Goal: Task Accomplishment & Management: Manage account settings

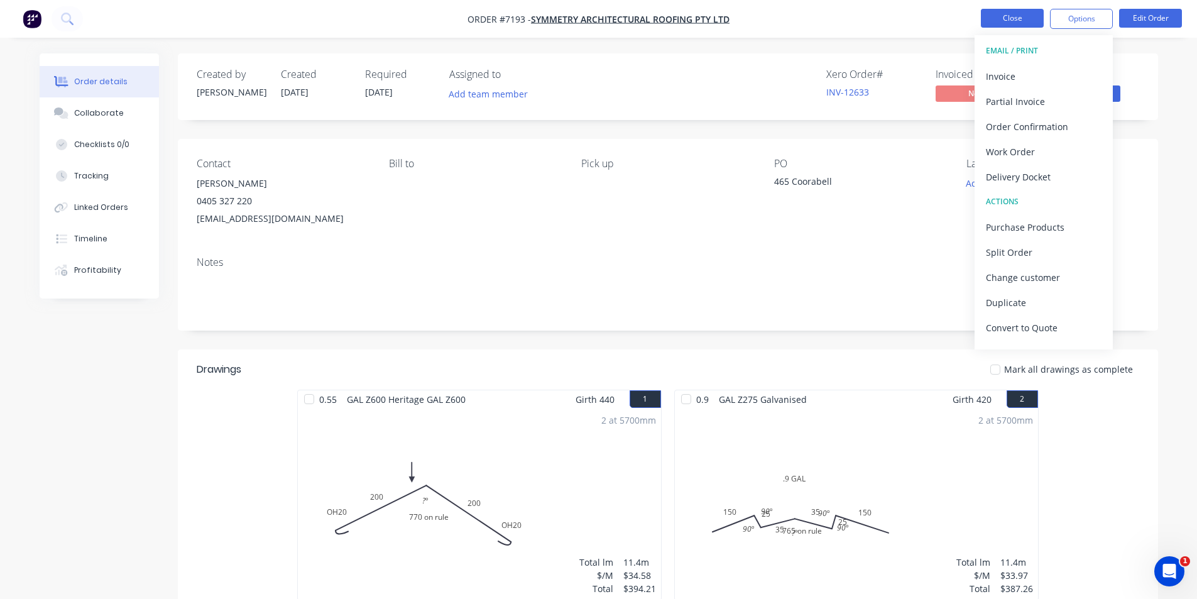
drag, startPoint x: 1023, startPoint y: 2, endPoint x: 1022, endPoint y: 13, distance: 10.7
click at [1023, 2] on nav "Order #7193 - Symmetry Architectural Roofing Pty Ltd Close Options EMAIL / PRIN…" at bounding box center [598, 19] width 1197 height 38
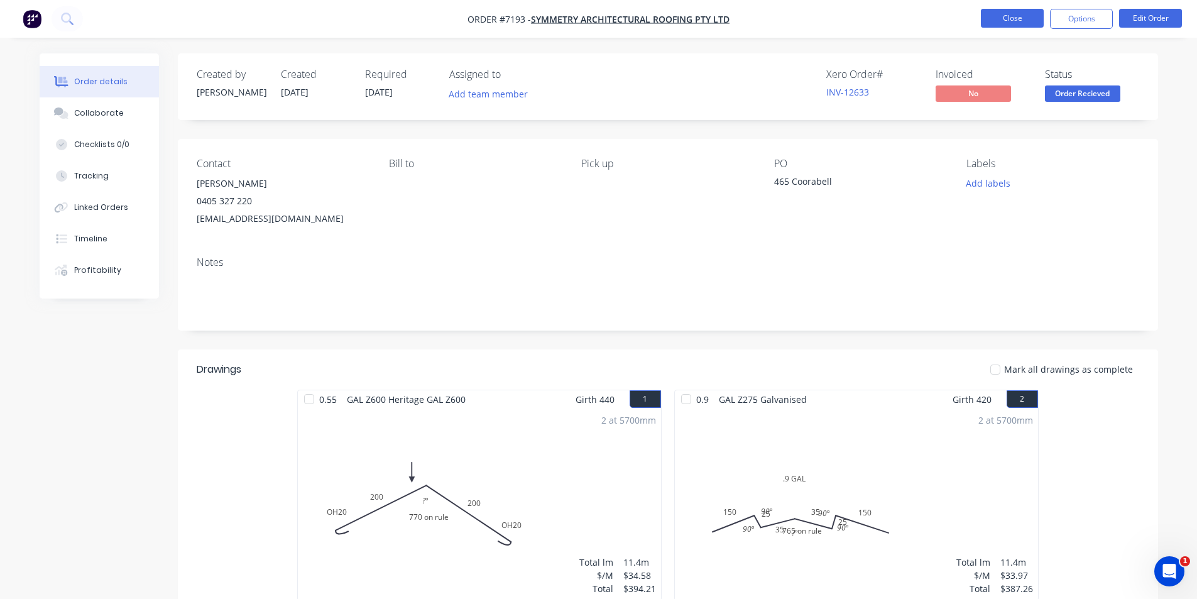
click at [1022, 13] on button "Close" at bounding box center [1011, 18] width 63 height 19
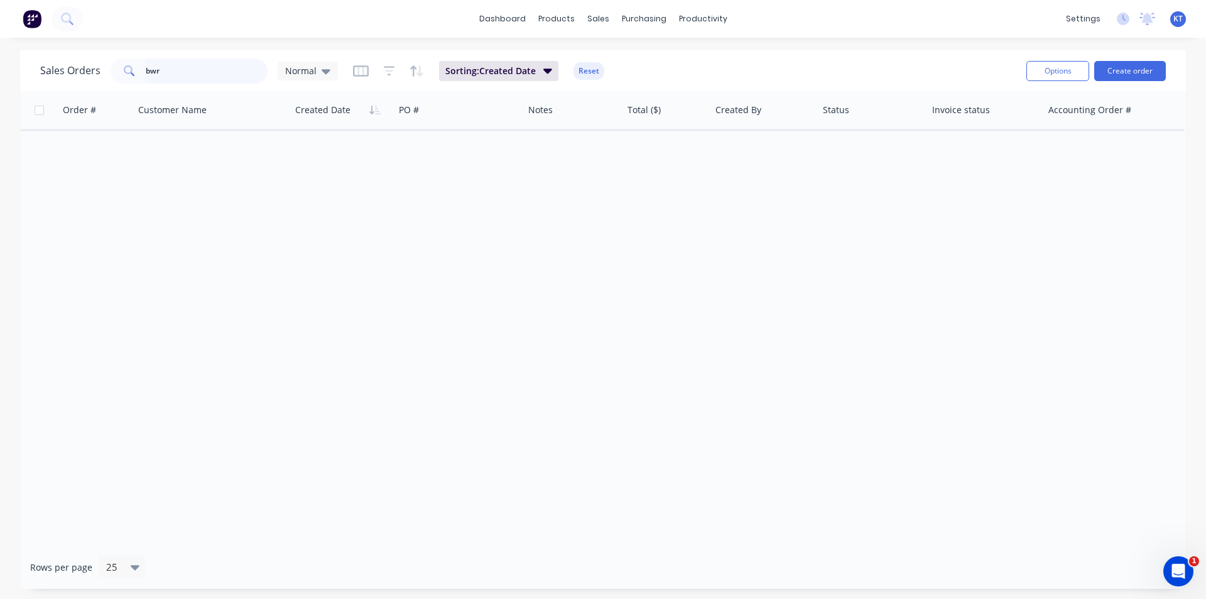
click at [158, 74] on input "bwr" at bounding box center [207, 70] width 122 height 25
type input "avid"
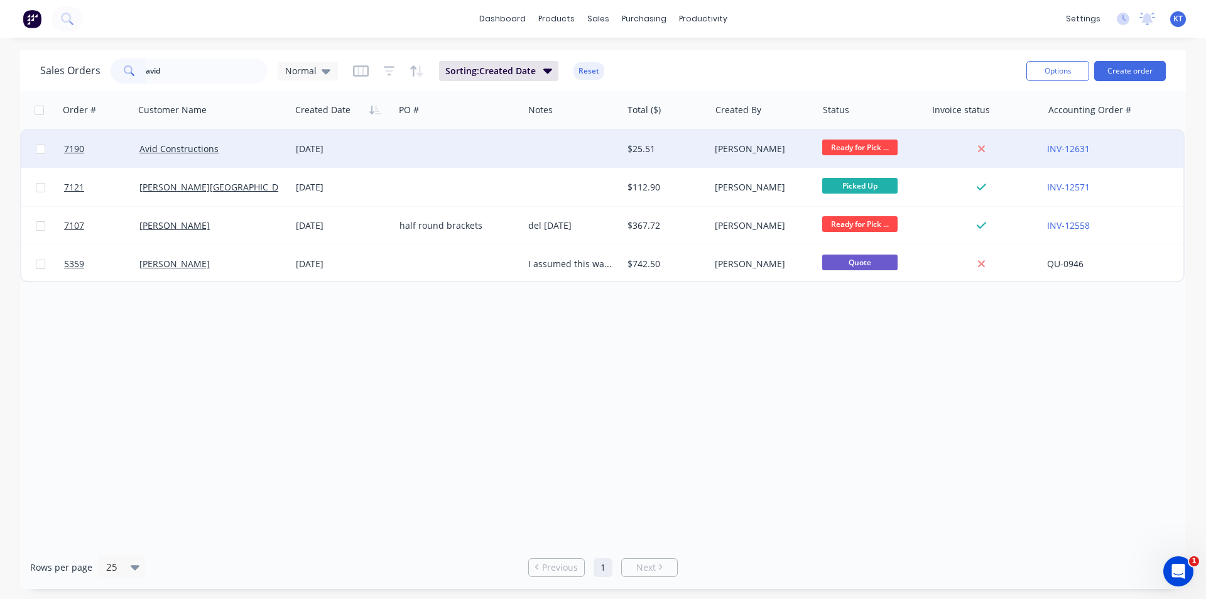
click at [440, 148] on div at bounding box center [458, 149] width 129 height 38
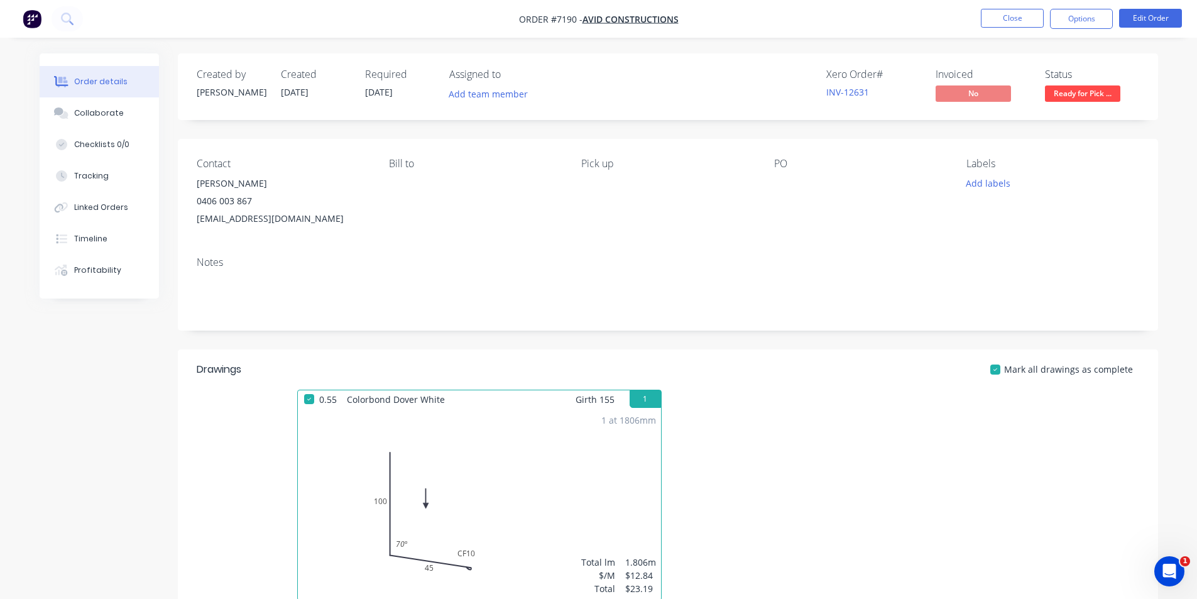
click at [1082, 6] on nav "Order #7190 - Avid Constructions Close Options Edit Order" at bounding box center [598, 19] width 1197 height 38
click at [1080, 10] on button "Options" at bounding box center [1081, 19] width 63 height 20
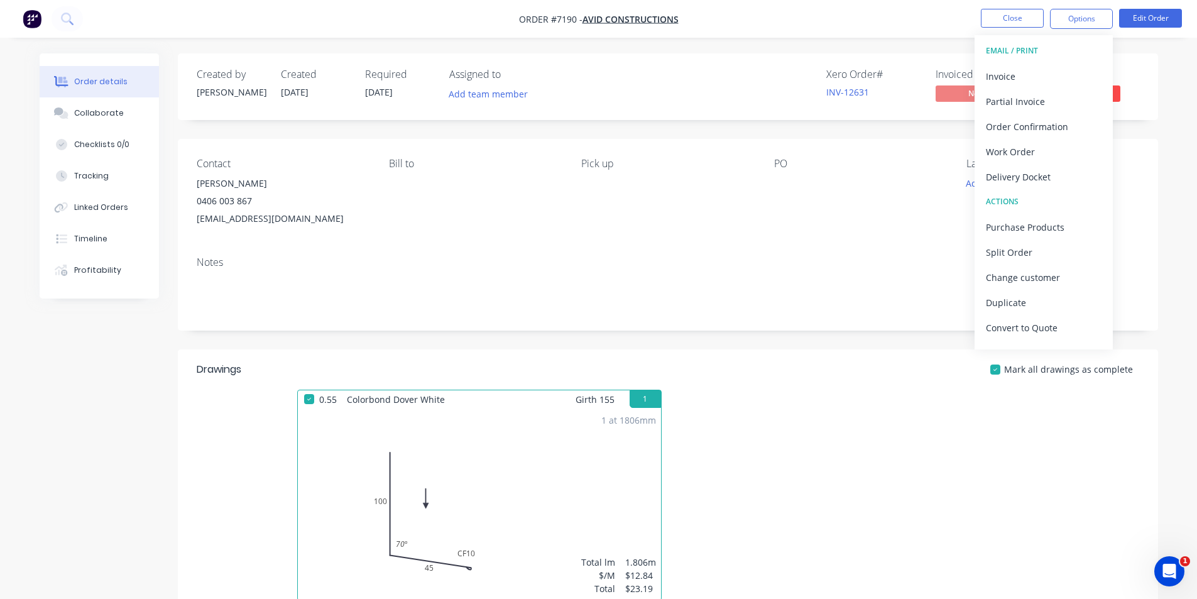
drag, startPoint x: 1039, startPoint y: 67, endPoint x: 1197, endPoint y: 72, distance: 157.7
click at [1039, 68] on div "Invoice" at bounding box center [1044, 76] width 116 height 18
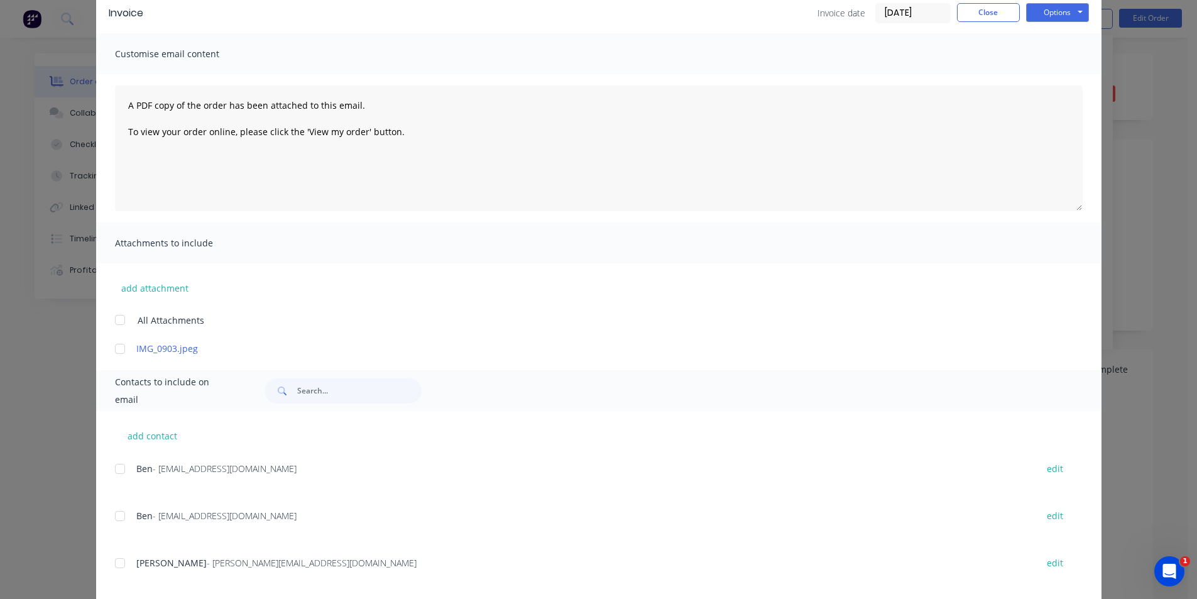
scroll to position [172, 0]
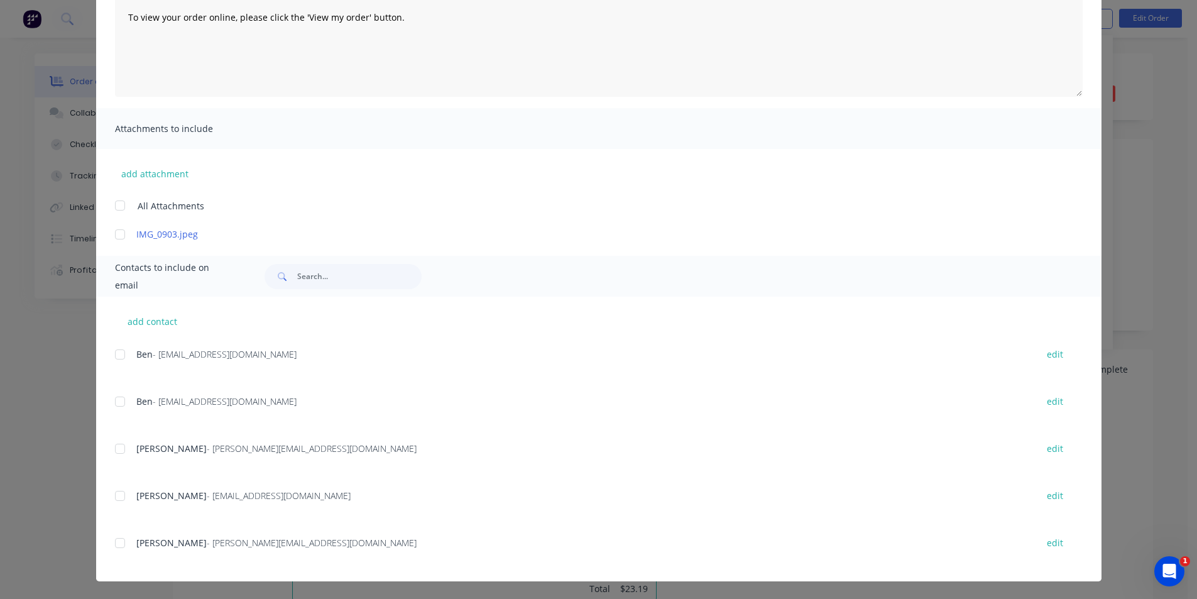
click at [111, 398] on div at bounding box center [119, 401] width 25 height 25
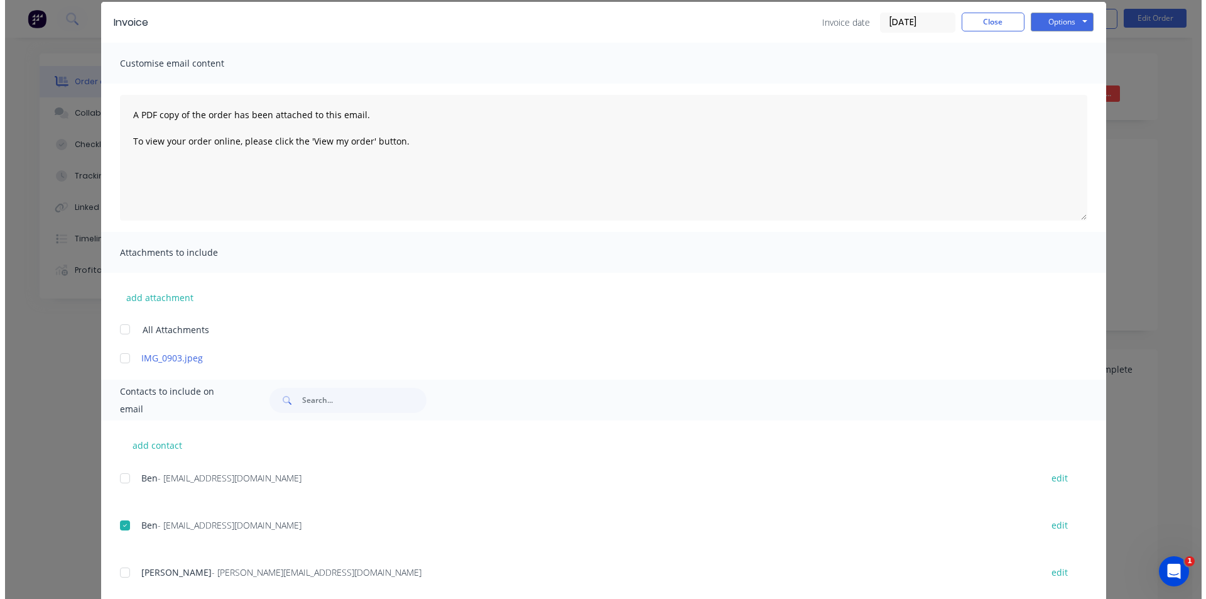
scroll to position [0, 0]
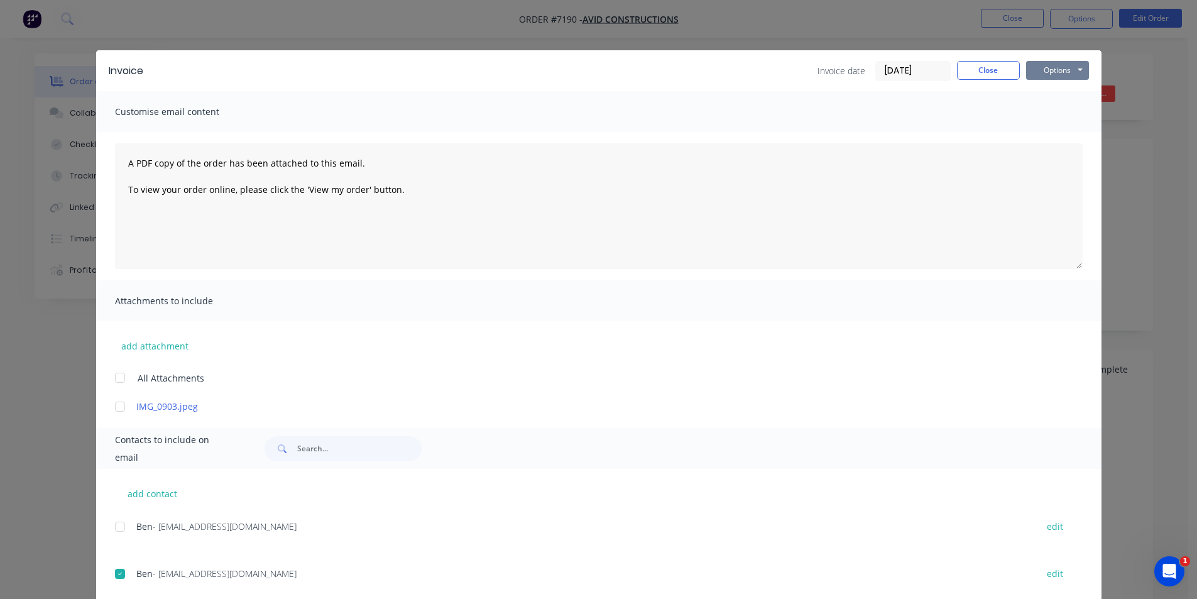
click at [1054, 72] on button "Options" at bounding box center [1057, 70] width 63 height 19
click at [1059, 129] on button "Email" at bounding box center [1066, 134] width 80 height 21
click at [989, 63] on button "Close" at bounding box center [988, 70] width 63 height 19
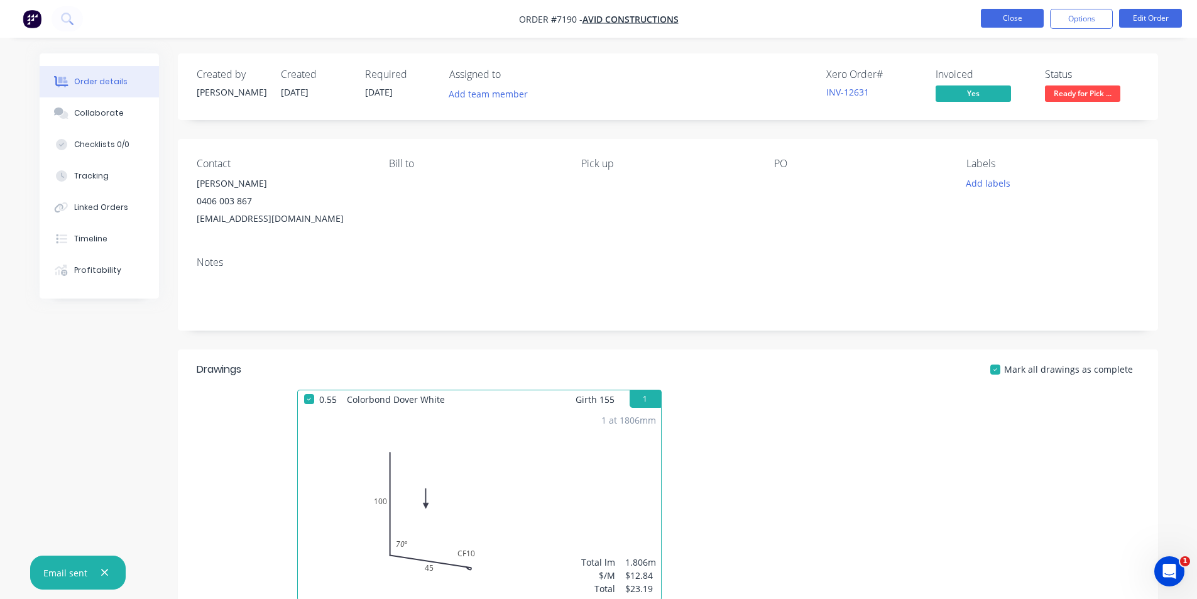
click at [1011, 25] on button "Close" at bounding box center [1011, 18] width 63 height 19
